Goal: Learn about a topic

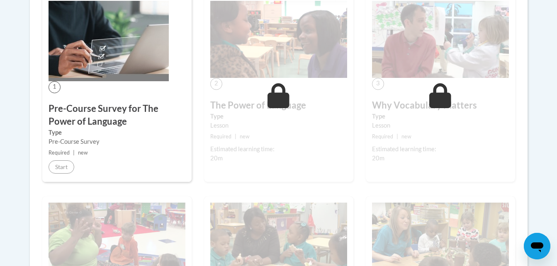
scroll to position [257, 0]
click at [134, 129] on label "Type" at bounding box center [117, 133] width 137 height 9
click at [127, 84] on div "1 Pre-Course Survey for The Power of Language Type Pre-Course Survey Required |…" at bounding box center [116, 89] width 149 height 188
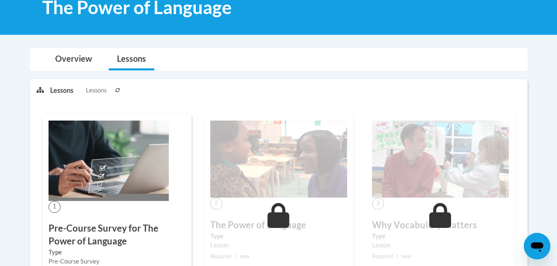
scroll to position [143, 0]
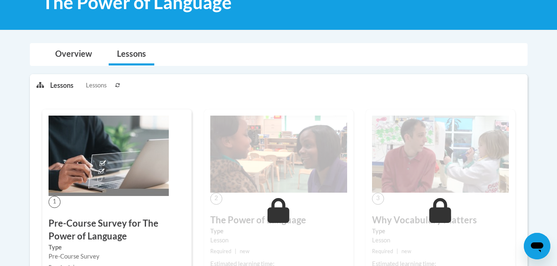
click at [108, 159] on img at bounding box center [109, 156] width 120 height 80
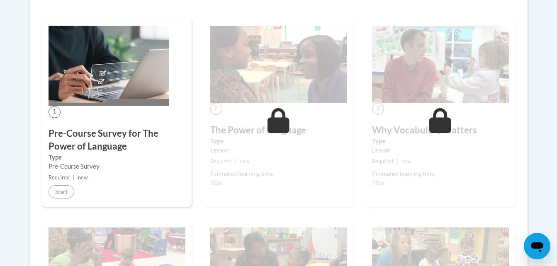
scroll to position [235, 0]
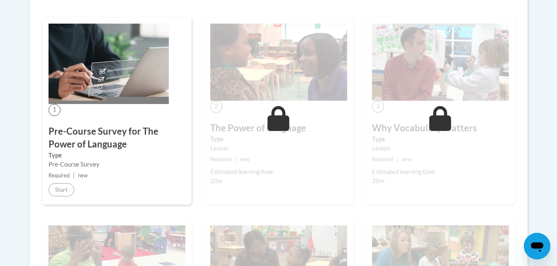
click at [72, 143] on h3 "Pre-Course Survey for The Power of Language" at bounding box center [117, 138] width 137 height 26
click at [47, 145] on div "1 Pre-Course Survey for The Power of Language Type Pre-Course Survey Required |…" at bounding box center [116, 111] width 149 height 188
click at [55, 103] on img at bounding box center [109, 64] width 120 height 80
click at [49, 114] on div "1 Pre-Course Survey for The Power of Language Type Pre-Course Survey Required |…" at bounding box center [116, 111] width 149 height 188
click at [57, 91] on img at bounding box center [109, 64] width 120 height 80
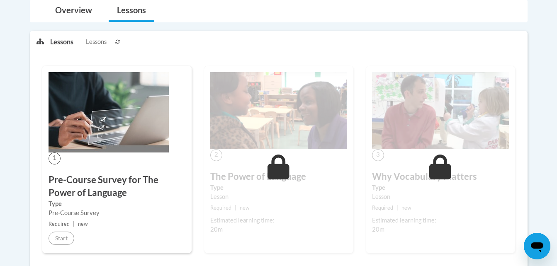
scroll to position [186, 0]
click at [63, 7] on link "Overview" at bounding box center [74, 11] width 54 height 22
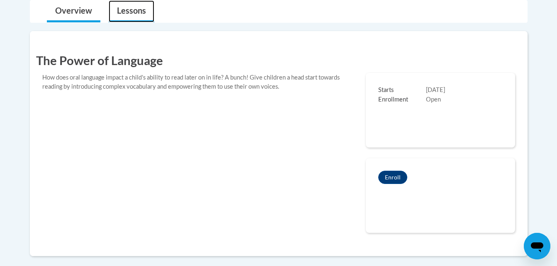
click at [134, 10] on link "Lessons" at bounding box center [132, 11] width 46 height 22
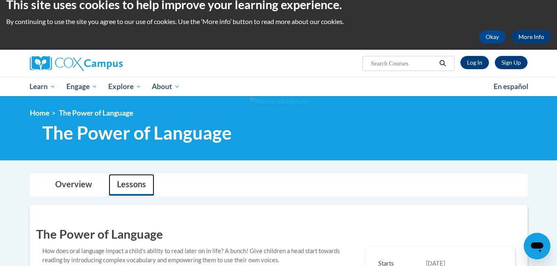
scroll to position [0, 0]
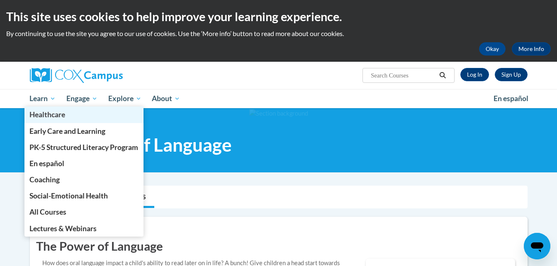
click at [35, 108] on link "Healthcare" at bounding box center [83, 115] width 119 height 16
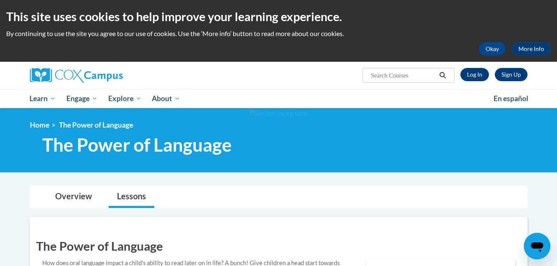
click at [15, 150] on div at bounding box center [278, 140] width 557 height 64
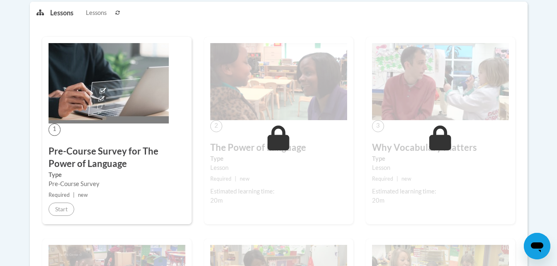
scroll to position [466, 0]
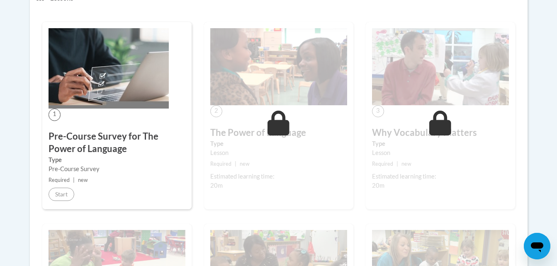
click at [62, 155] on h3 "Pre-Course Survey for The Power of Language" at bounding box center [117, 143] width 137 height 26
click at [98, 92] on img at bounding box center [109, 68] width 120 height 80
click at [56, 109] on span "1" at bounding box center [55, 115] width 12 height 12
click at [92, 137] on h3 "Pre-Course Survey for The Power of Language" at bounding box center [117, 143] width 137 height 26
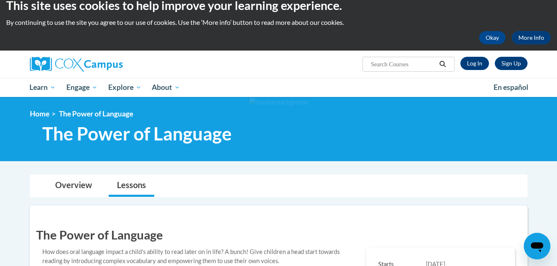
scroll to position [0, 0]
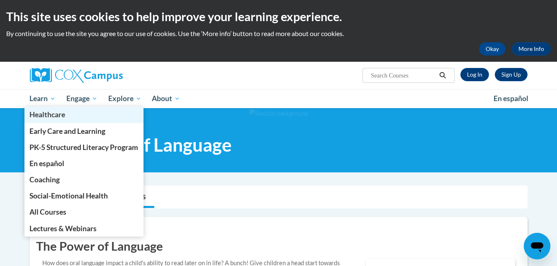
click at [41, 107] on link "Healthcare" at bounding box center [83, 115] width 119 height 16
